Goal: Information Seeking & Learning: Learn about a topic

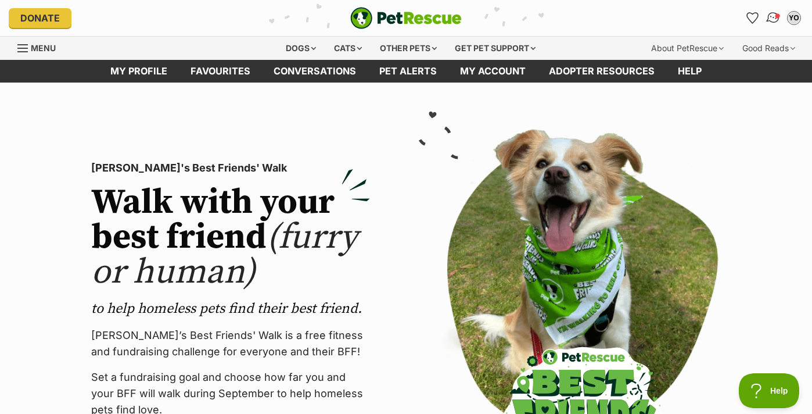
click at [772, 15] on img "Conversations" at bounding box center [774, 17] width 16 height 15
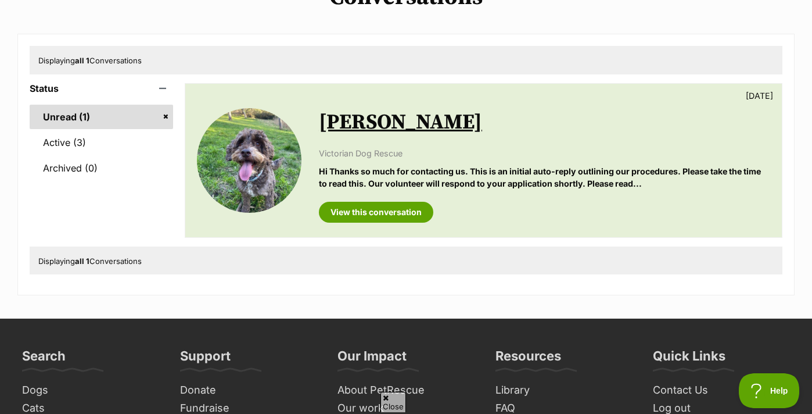
scroll to position [114, 0]
click at [94, 143] on link "Active (3)" at bounding box center [101, 142] width 143 height 24
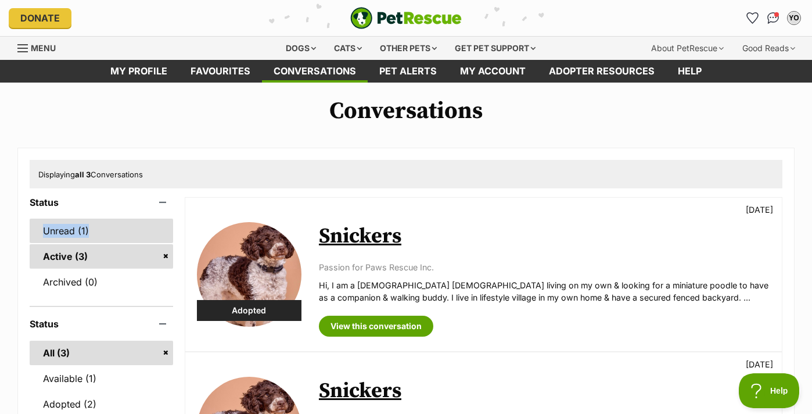
click at [70, 229] on link "Unread (1)" at bounding box center [101, 230] width 143 height 24
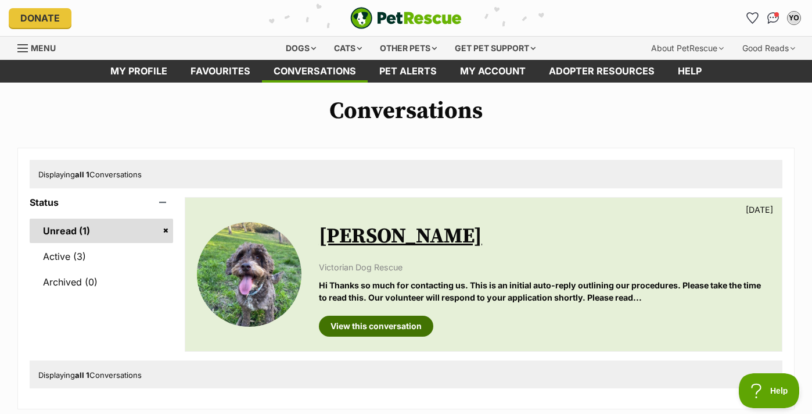
click at [393, 322] on link "View this conversation" at bounding box center [376, 325] width 114 height 21
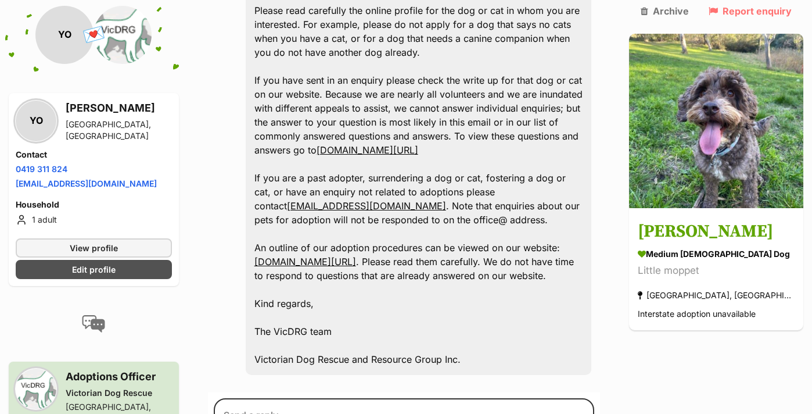
scroll to position [1599, 0]
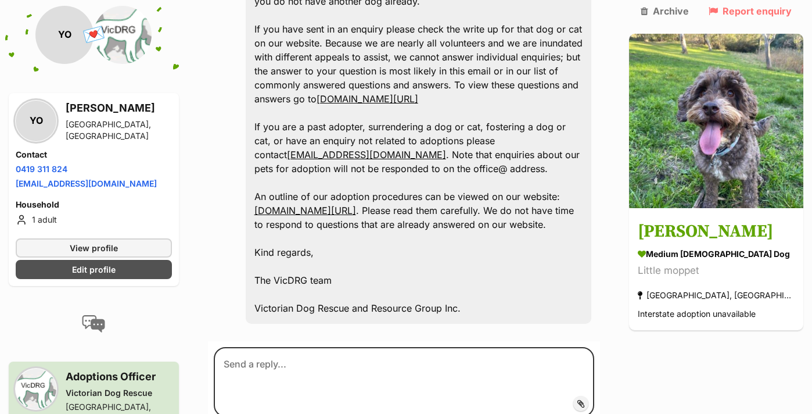
click at [132, 381] on h3 "Adoptions Officer" at bounding box center [119, 376] width 106 height 16
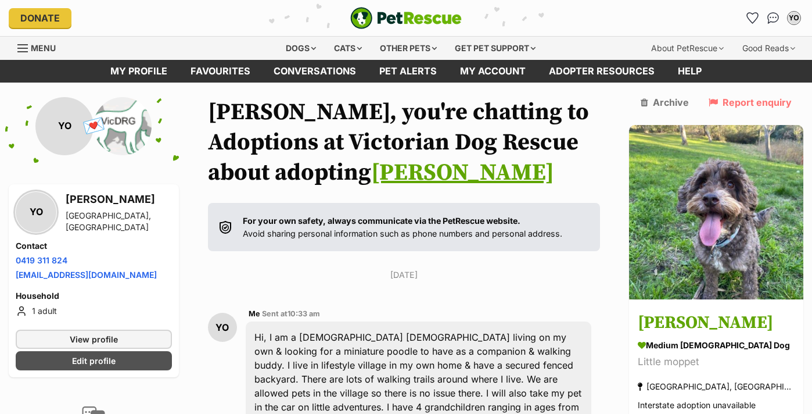
scroll to position [0, 0]
click at [287, 49] on div "Dogs" at bounding box center [301, 48] width 46 height 23
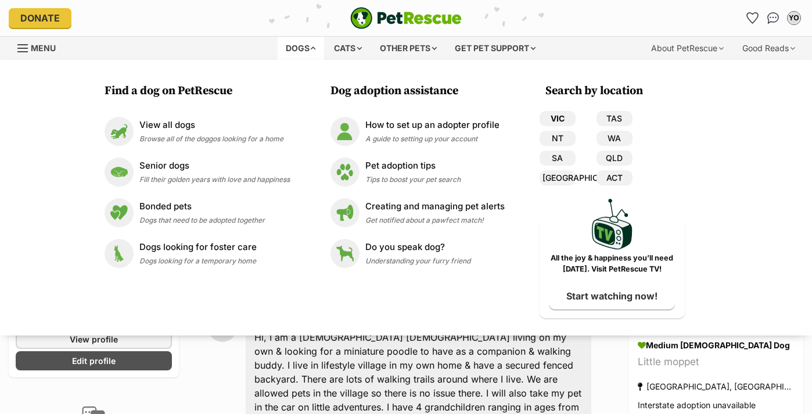
click at [556, 116] on link "VIC" at bounding box center [558, 118] width 36 height 15
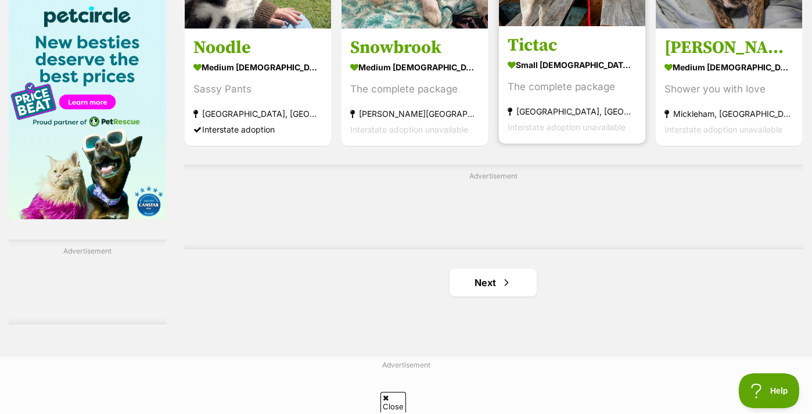
scroll to position [1825, 0]
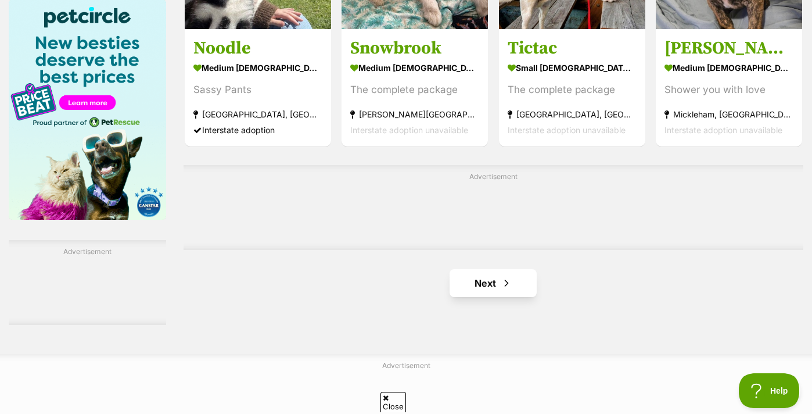
click at [481, 297] on link "Next" at bounding box center [493, 283] width 87 height 28
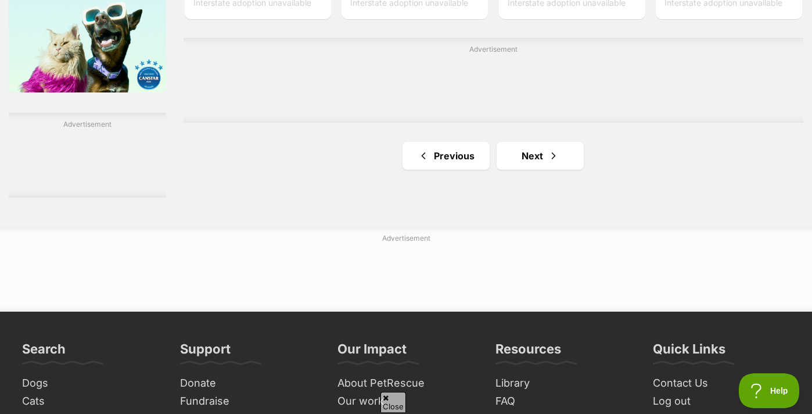
scroll to position [1963, 0]
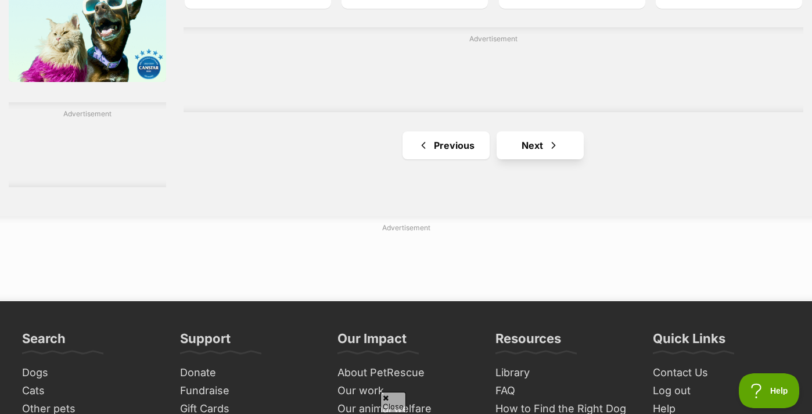
click at [528, 159] on link "Next" at bounding box center [540, 145] width 87 height 28
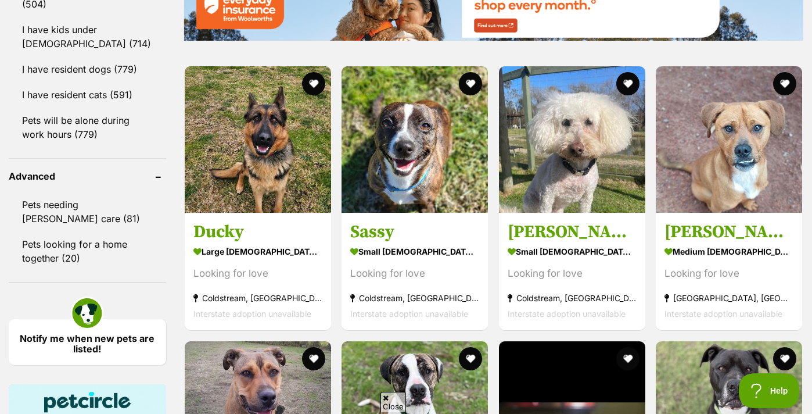
scroll to position [1443, 0]
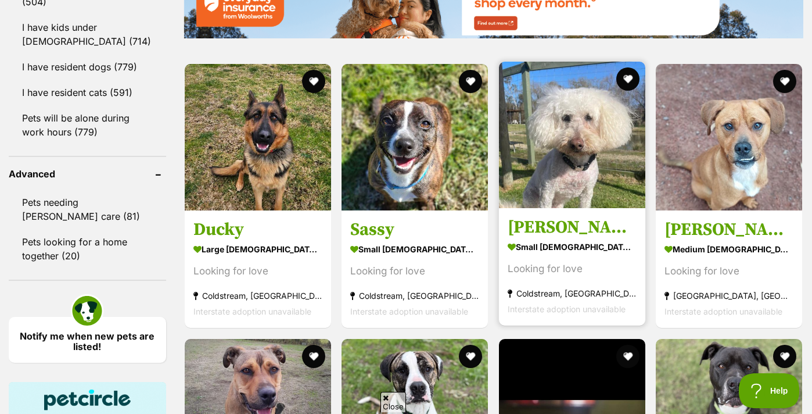
click at [554, 208] on img at bounding box center [572, 135] width 146 height 146
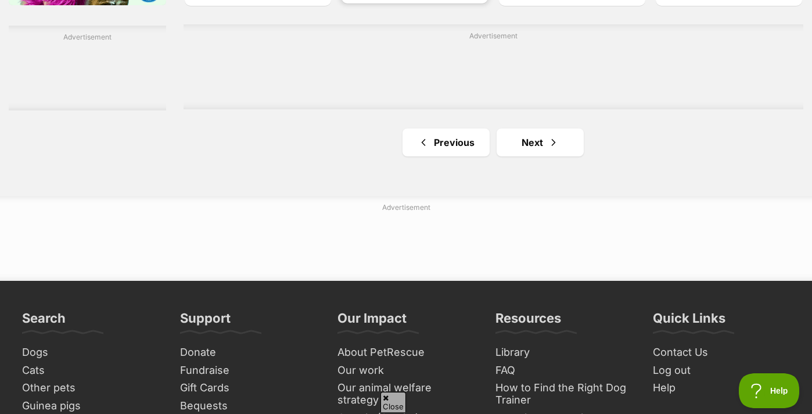
scroll to position [2092, 0]
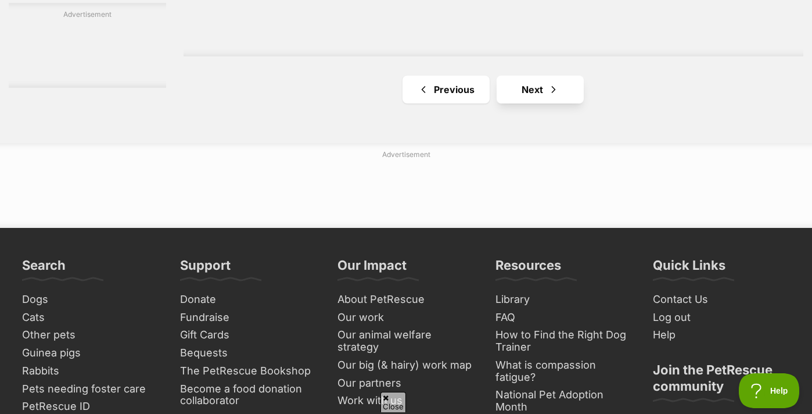
click at [548, 96] on span "Next page" at bounding box center [554, 89] width 12 height 14
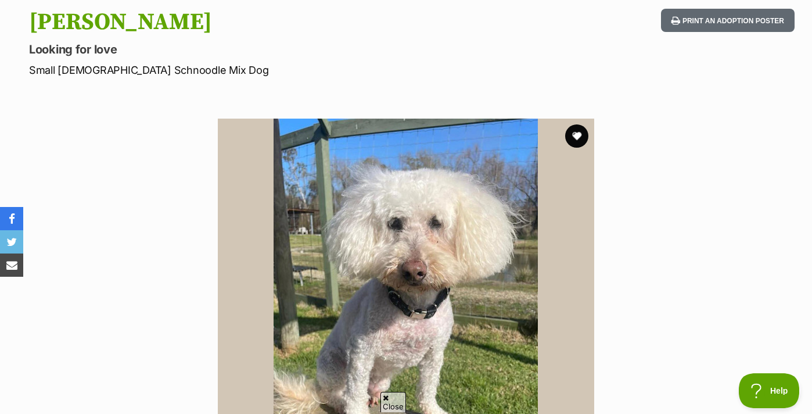
scroll to position [105, 0]
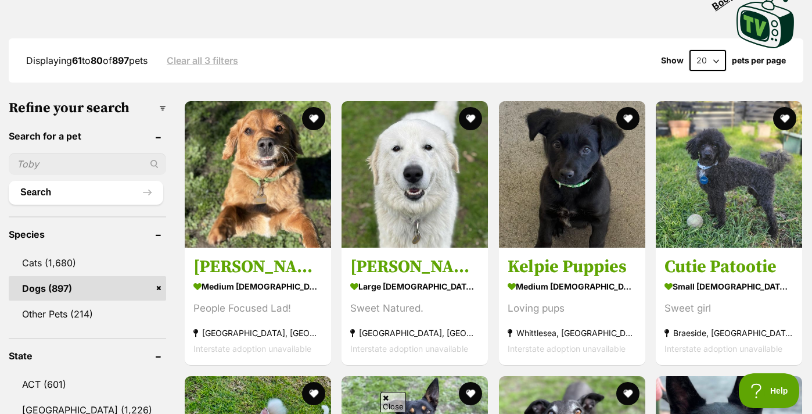
scroll to position [279, 0]
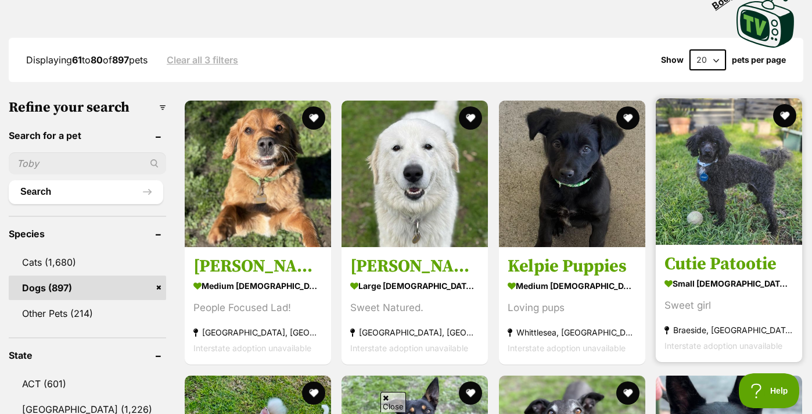
click at [743, 189] on img at bounding box center [729, 171] width 146 height 146
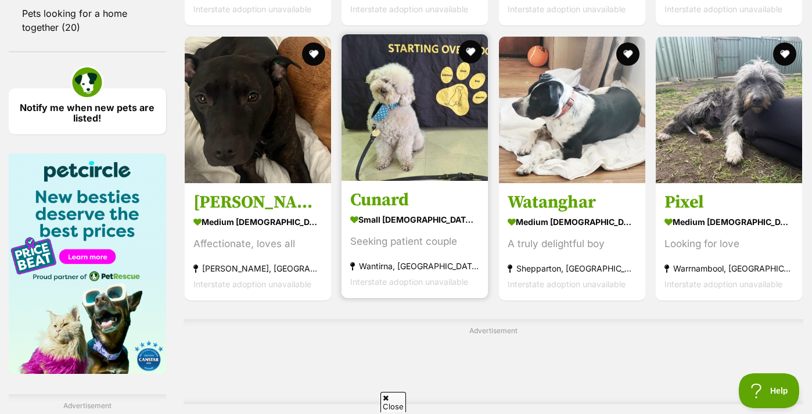
scroll to position [1672, 0]
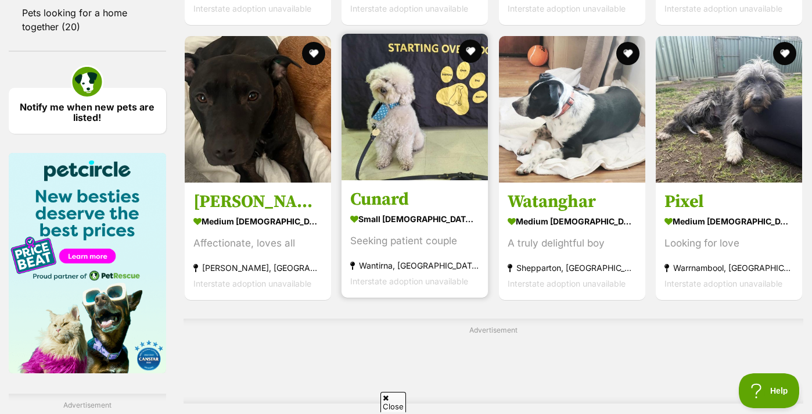
click at [379, 156] on img at bounding box center [415, 107] width 146 height 146
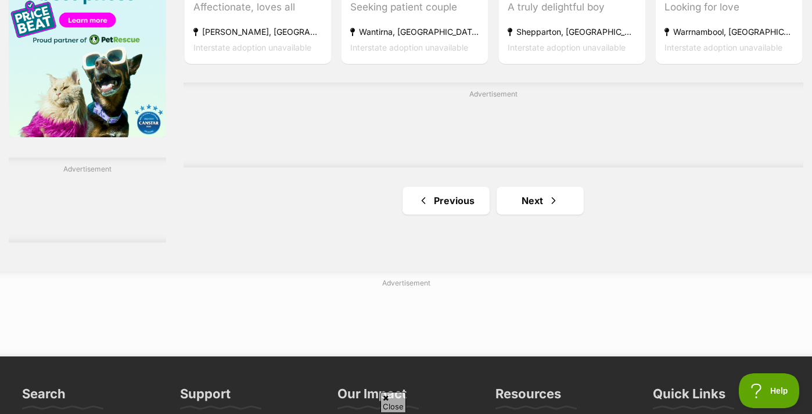
scroll to position [1909, 0]
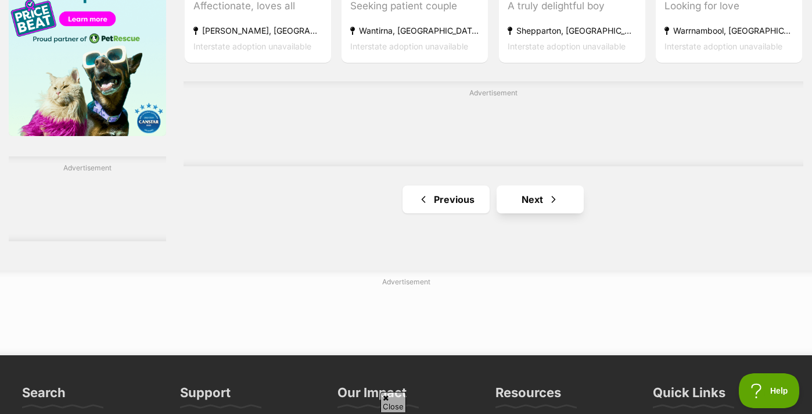
click at [548, 206] on span "Next page" at bounding box center [554, 199] width 12 height 14
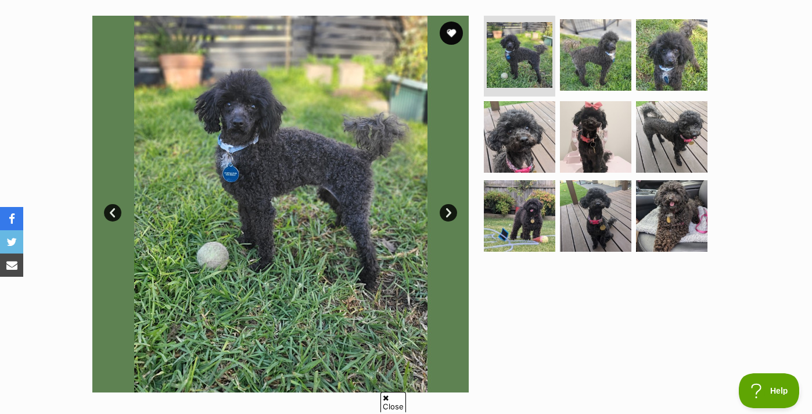
scroll to position [221, 0]
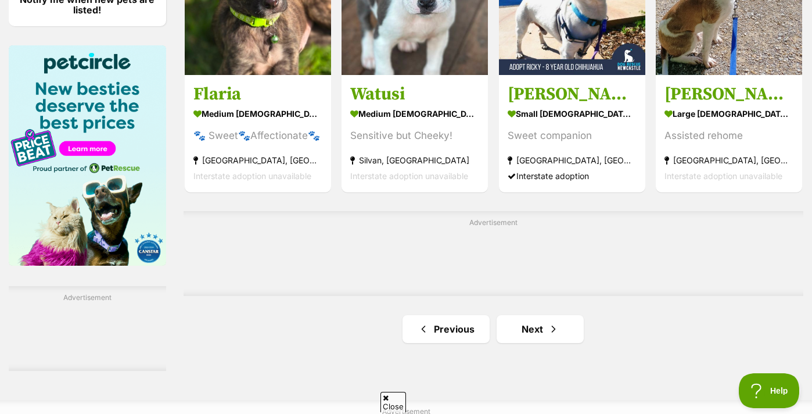
scroll to position [1784, 0]
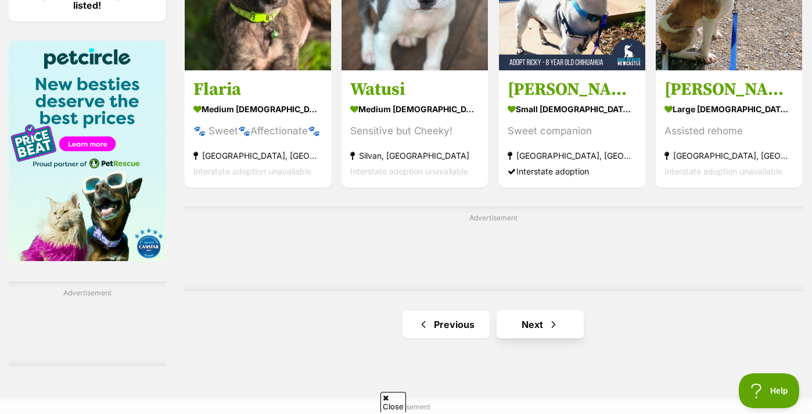
click at [523, 338] on link "Next" at bounding box center [540, 324] width 87 height 28
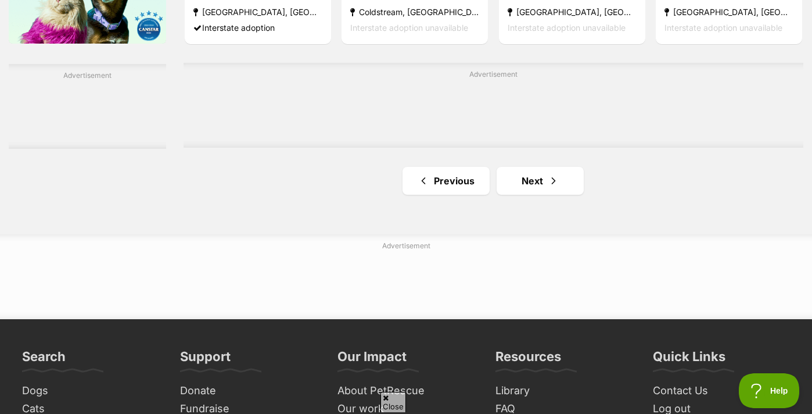
scroll to position [2004, 0]
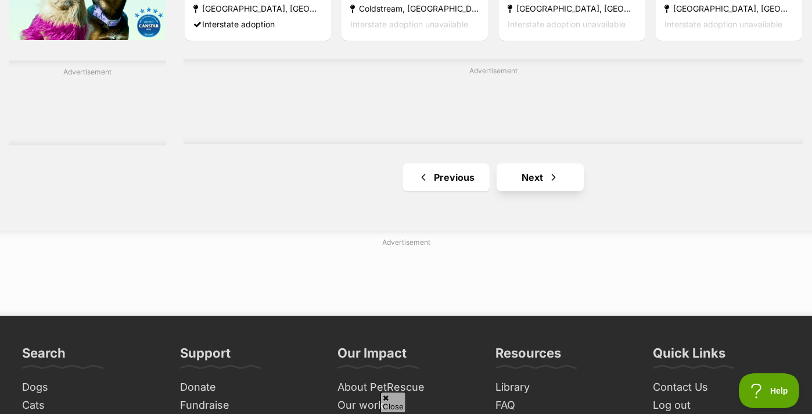
click at [522, 191] on link "Next" at bounding box center [540, 177] width 87 height 28
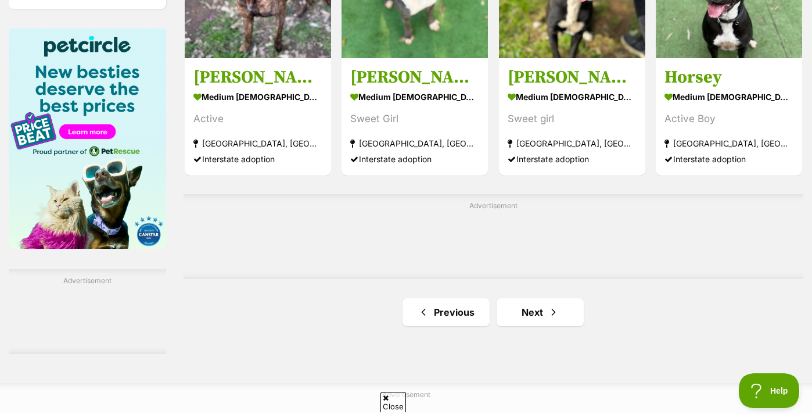
scroll to position [1801, 0]
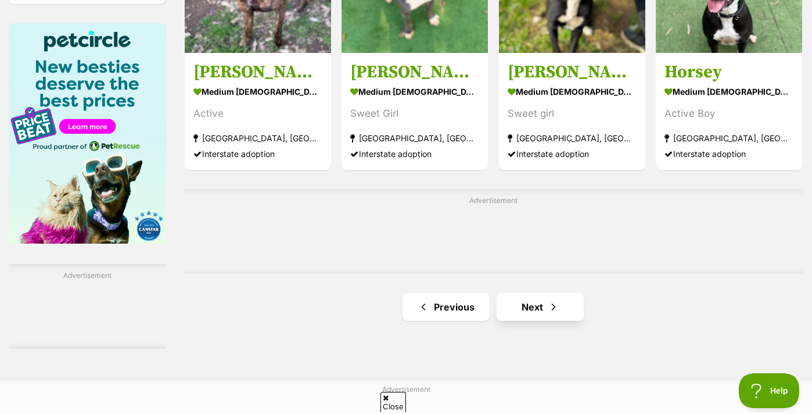
click at [529, 321] on link "Next" at bounding box center [540, 307] width 87 height 28
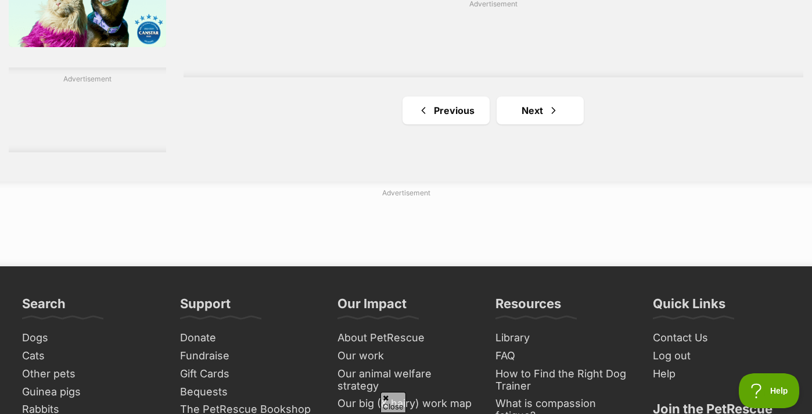
scroll to position [2003, 0]
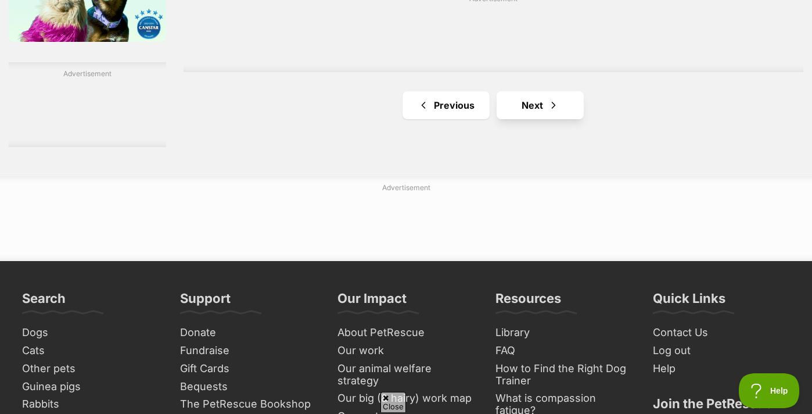
click at [523, 119] on link "Next" at bounding box center [540, 105] width 87 height 28
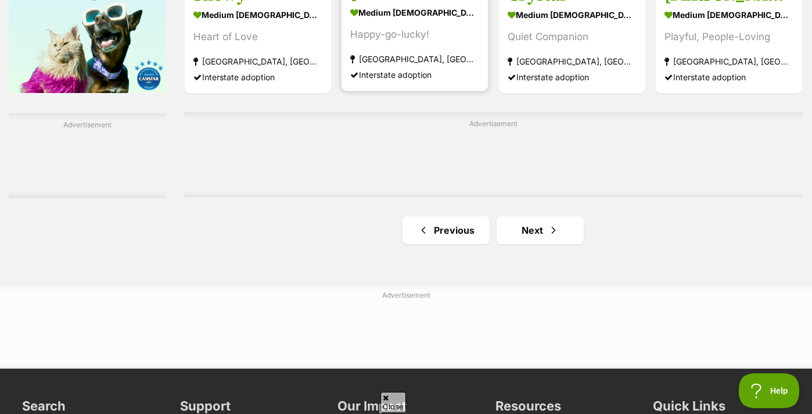
scroll to position [1967, 0]
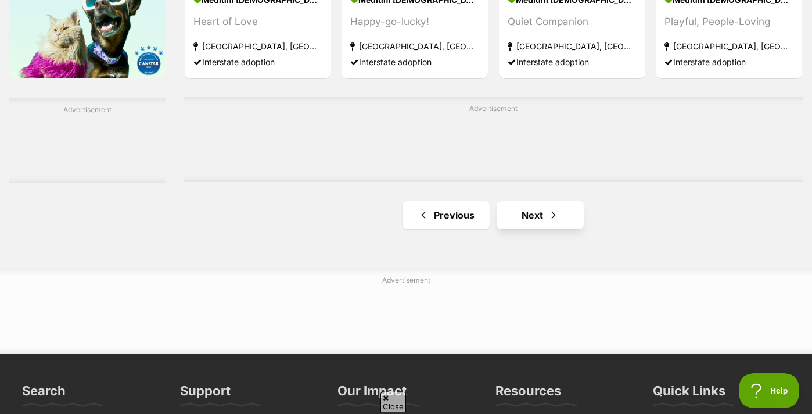
click at [511, 229] on link "Next" at bounding box center [540, 215] width 87 height 28
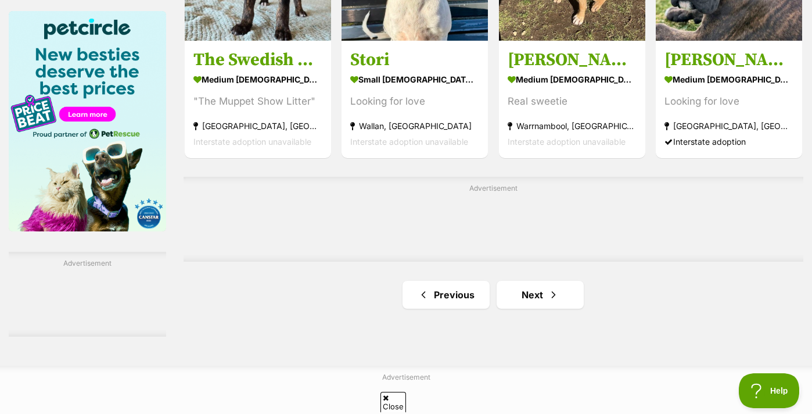
scroll to position [1820, 0]
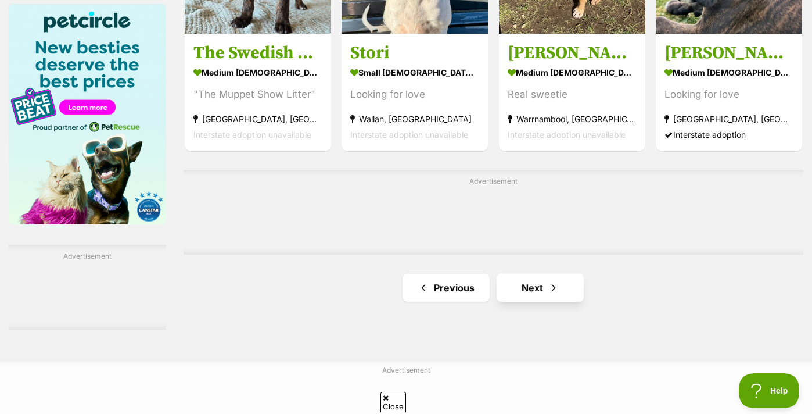
click at [527, 301] on link "Next" at bounding box center [540, 288] width 87 height 28
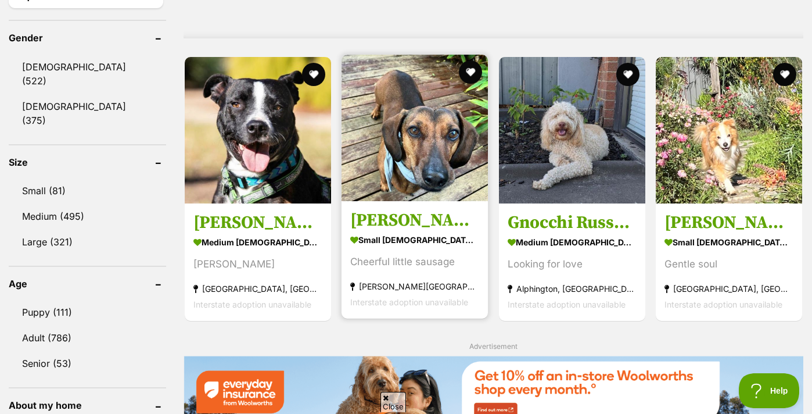
scroll to position [983, 0]
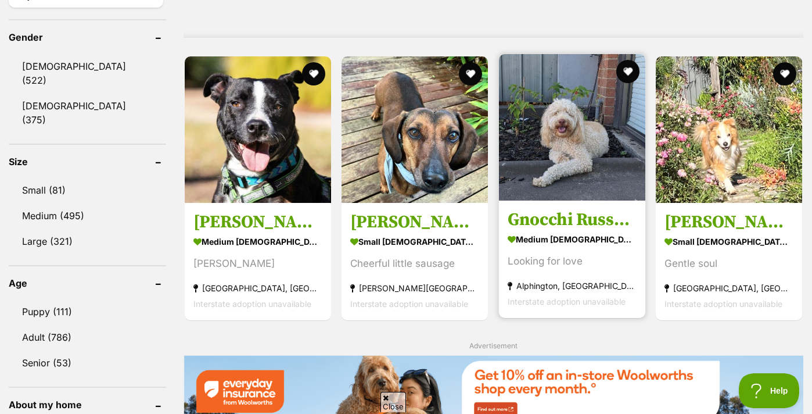
click at [589, 200] on img at bounding box center [572, 127] width 146 height 146
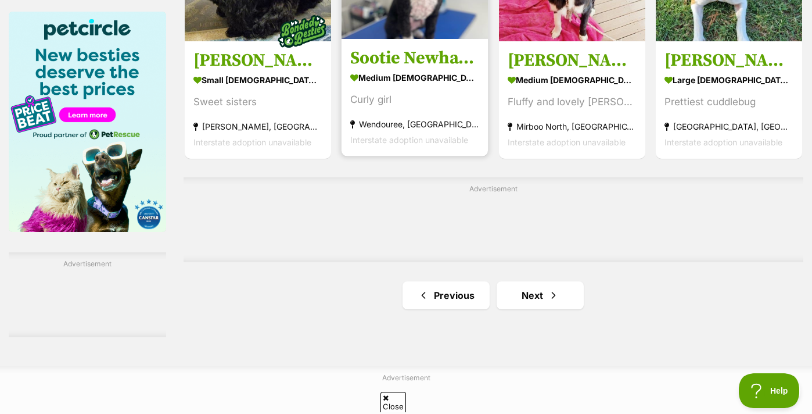
scroll to position [1823, 0]
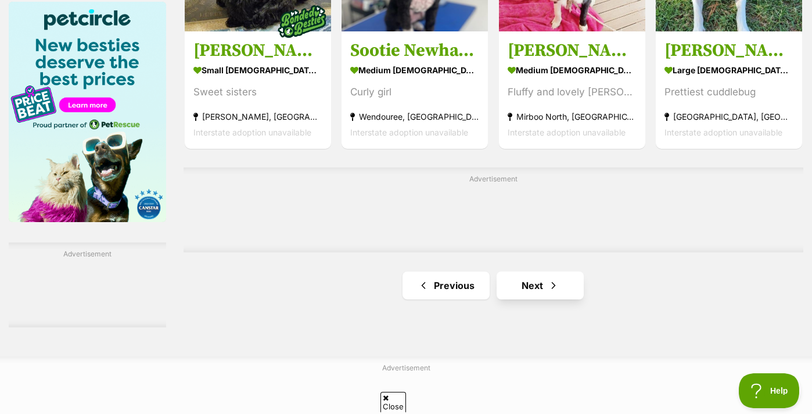
click at [548, 292] on span "Next page" at bounding box center [554, 285] width 12 height 14
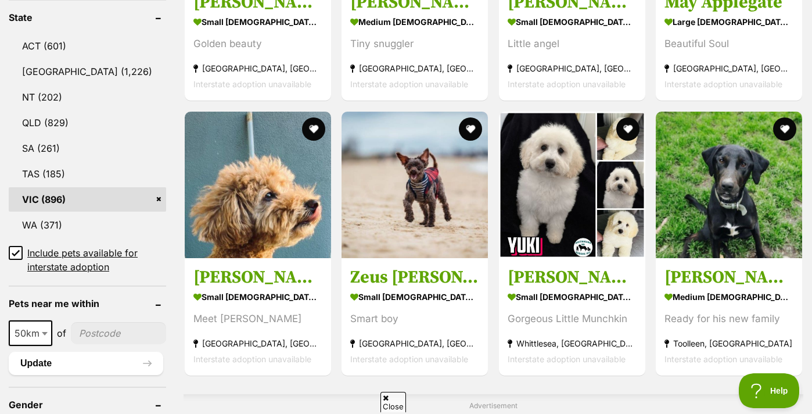
scroll to position [619, 0]
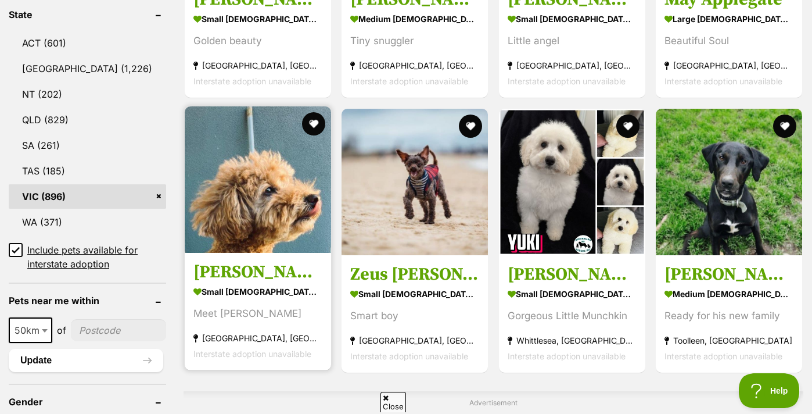
click at [240, 241] on img at bounding box center [258, 179] width 146 height 146
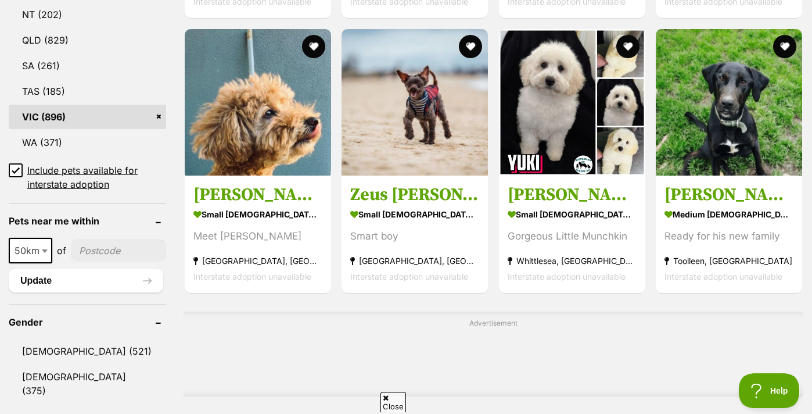
scroll to position [696, 0]
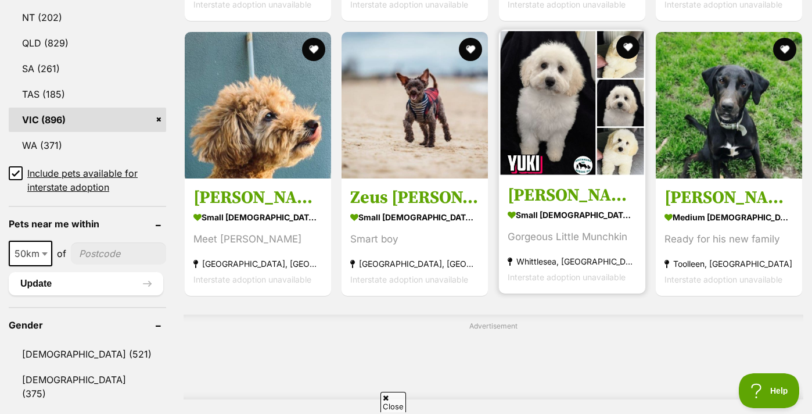
click at [552, 117] on img at bounding box center [572, 103] width 146 height 146
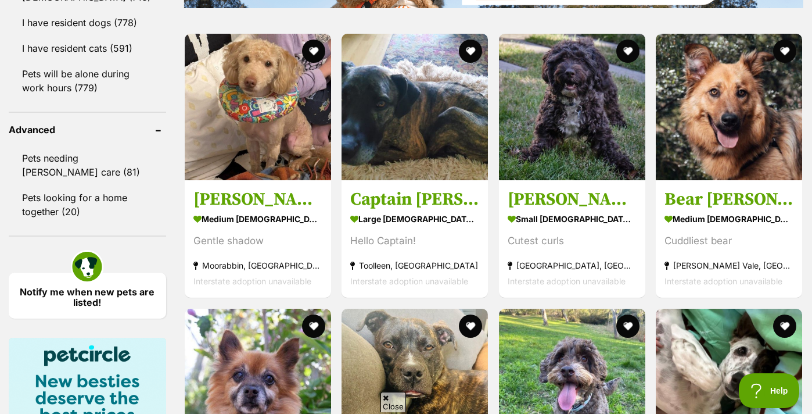
scroll to position [1476, 0]
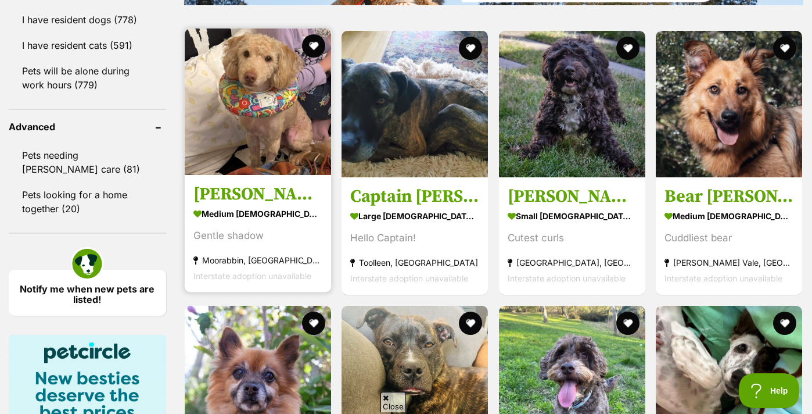
click at [242, 152] on img at bounding box center [258, 101] width 146 height 146
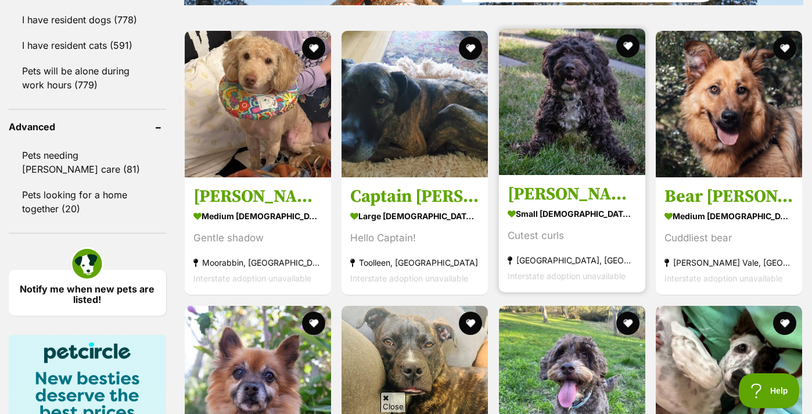
click at [585, 175] on img at bounding box center [572, 101] width 146 height 146
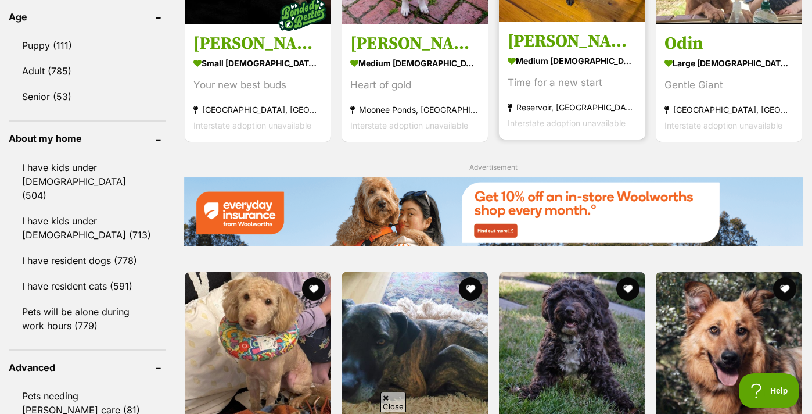
scroll to position [1155, 0]
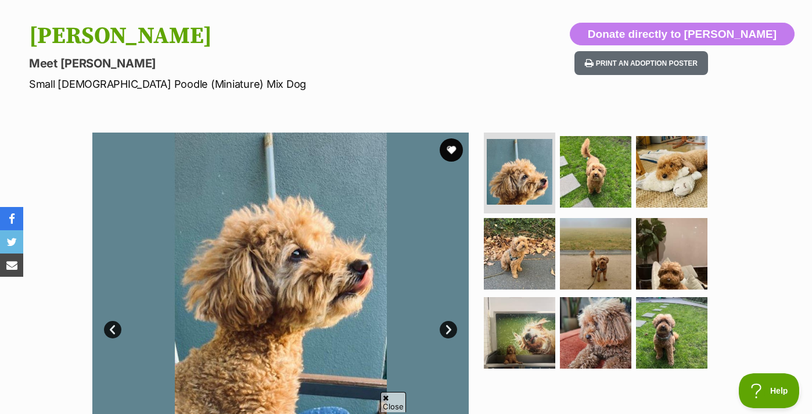
scroll to position [91, 0]
